Goal: Check status

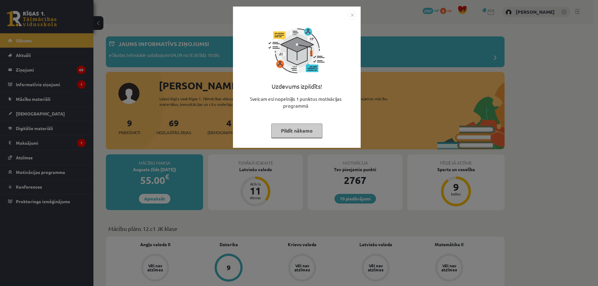
click at [352, 15] on img "Close" at bounding box center [352, 14] width 9 height 9
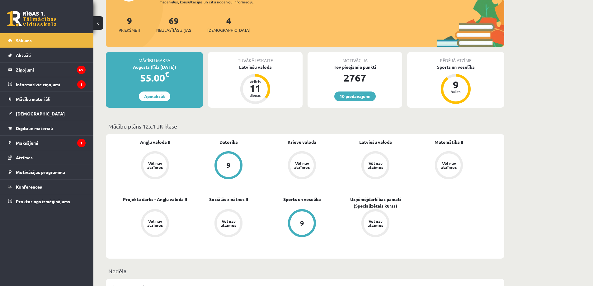
scroll to position [93, 0]
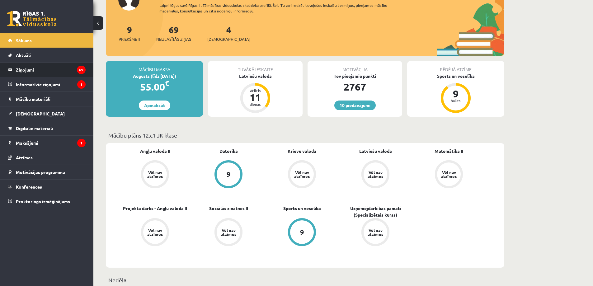
click at [32, 68] on legend "Ziņojumi 69" at bounding box center [51, 70] width 70 height 14
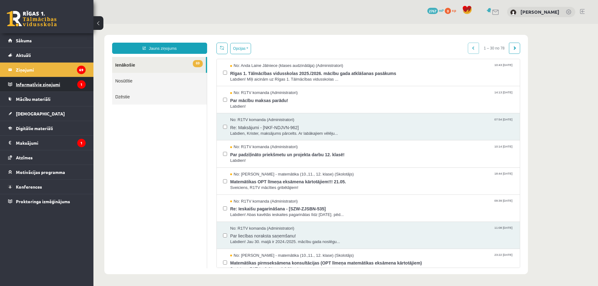
click at [40, 85] on legend "Informatīvie ziņojumi 1" at bounding box center [51, 84] width 70 height 14
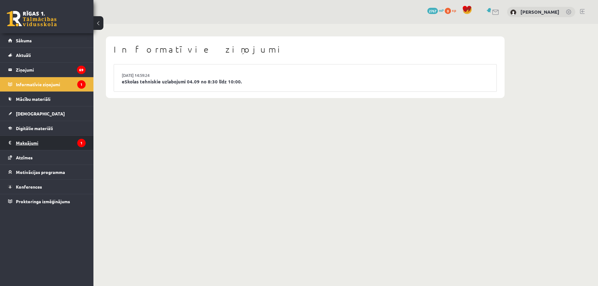
click at [43, 144] on legend "Maksājumi 1" at bounding box center [51, 143] width 70 height 14
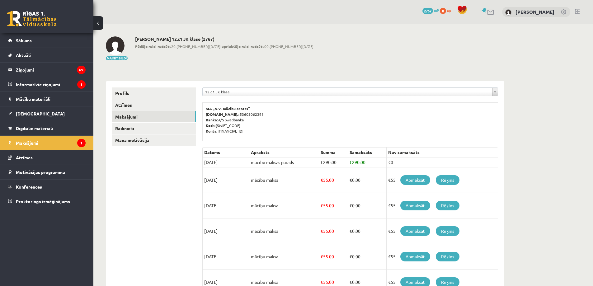
drag, startPoint x: 301, startPoint y: 161, endPoint x: 363, endPoint y: 190, distance: 68.4
click at [363, 190] on tbody "Datums Apraksts Summa Samaksāts Nav samaksāts [DATE] mācību maksas parāds € 290…" at bounding box center [351, 290] width 296 height 285
click at [363, 187] on td "€ 0.00" at bounding box center [367, 181] width 39 height 26
click at [40, 96] on link "Mācību materiāli" at bounding box center [47, 99] width 78 height 14
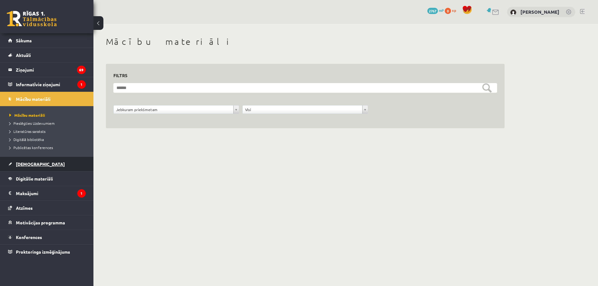
click at [42, 165] on link "[DEMOGRAPHIC_DATA]" at bounding box center [47, 164] width 78 height 14
